Goal: Navigation & Orientation: Find specific page/section

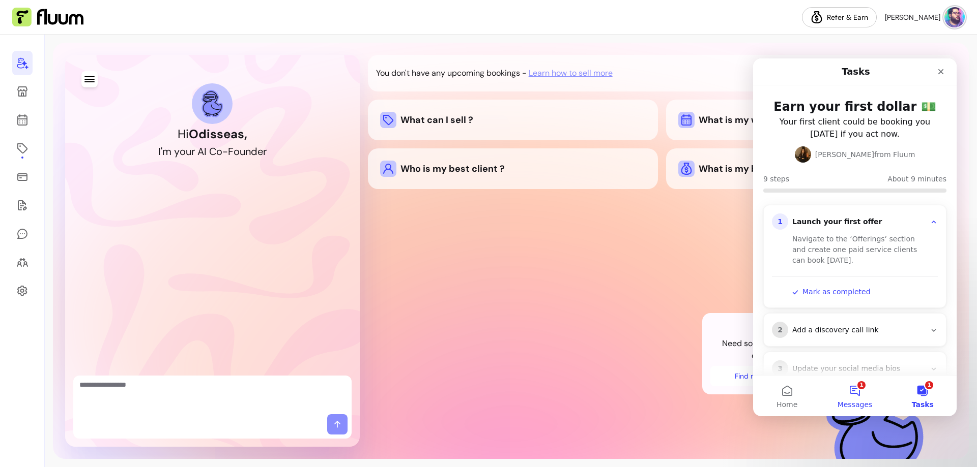
click at [858, 392] on button "1 Messages" at bounding box center [854, 396] width 68 height 41
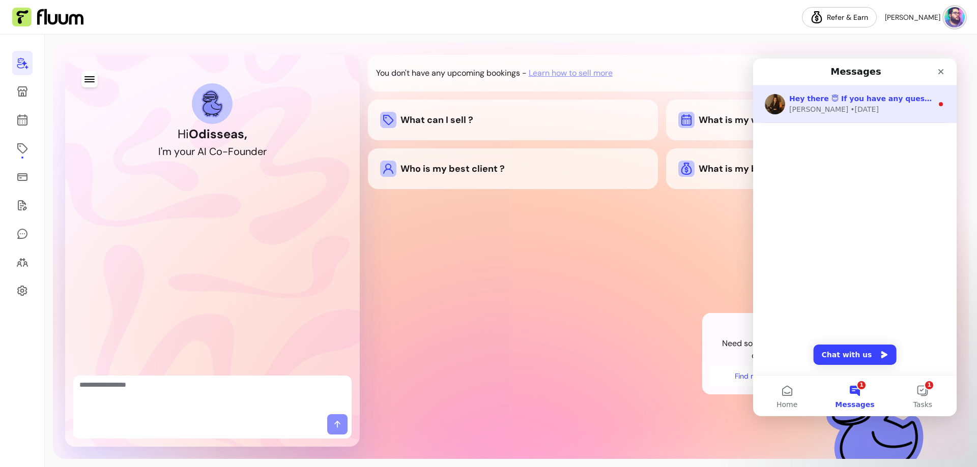
click at [871, 105] on div "[PERSON_NAME] • [DATE]" at bounding box center [860, 109] width 143 height 11
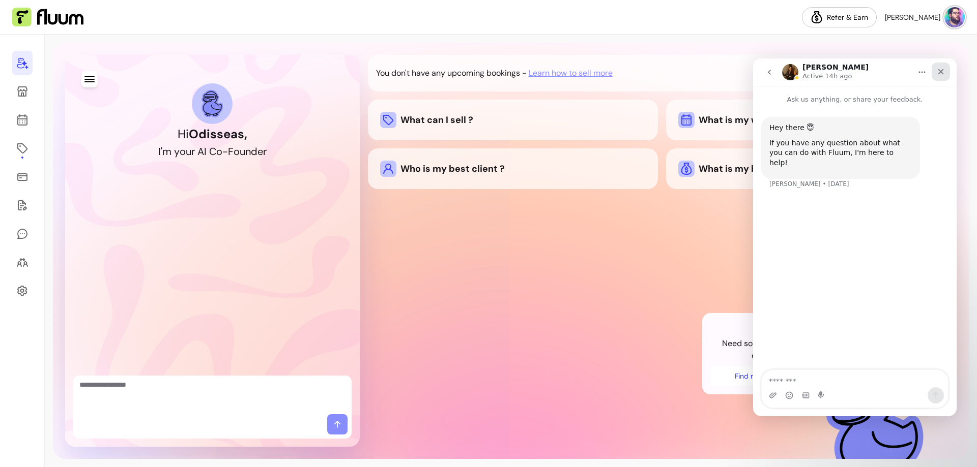
click at [948, 74] on div "Close" at bounding box center [940, 72] width 18 height 18
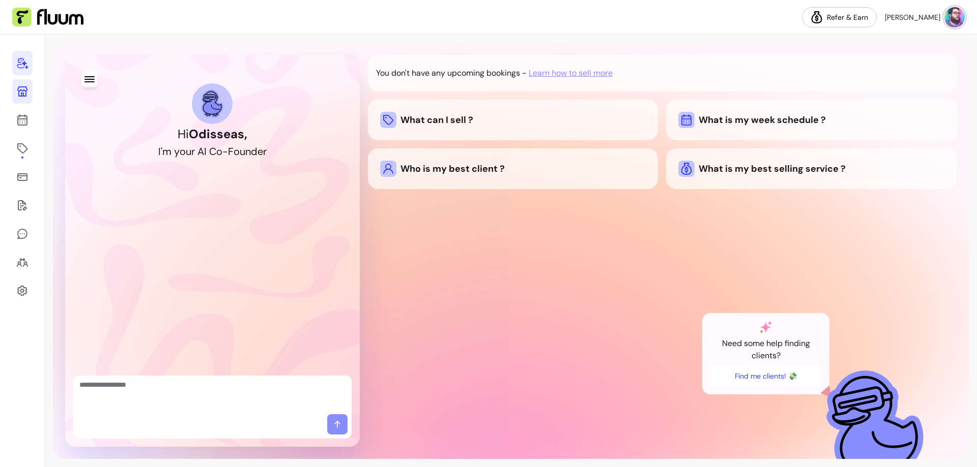
click at [22, 88] on icon at bounding box center [22, 91] width 12 height 12
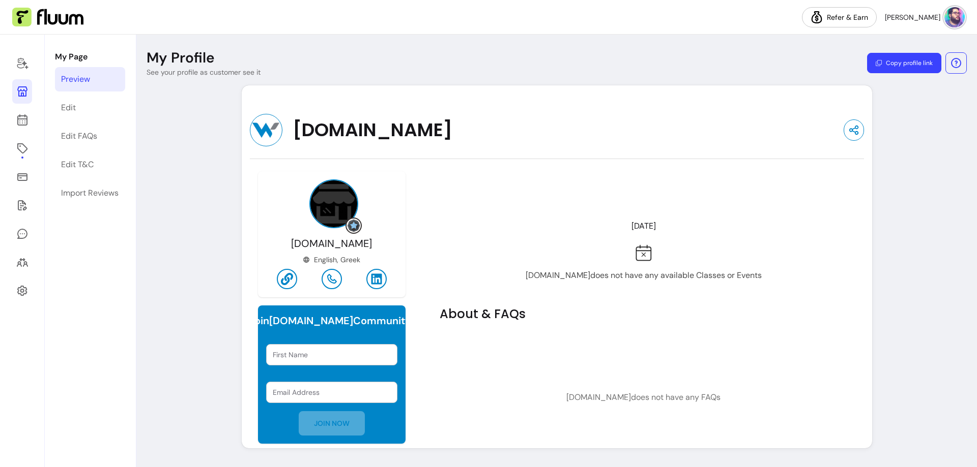
drag, startPoint x: 210, startPoint y: 2, endPoint x: 338, endPoint y: 68, distance: 144.2
click at [338, 68] on header "My Profile See your profile as customer see it Copy profile link" at bounding box center [556, 63] width 840 height 28
click at [20, 57] on icon at bounding box center [22, 63] width 12 height 12
